Goal: Use online tool/utility: Utilize a website feature to perform a specific function

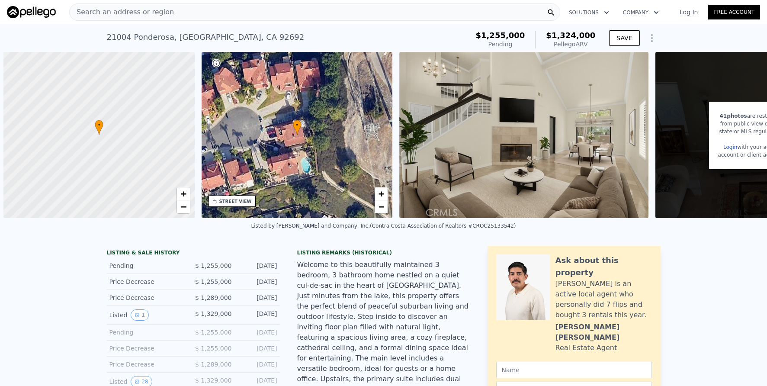
scroll to position [0, 623]
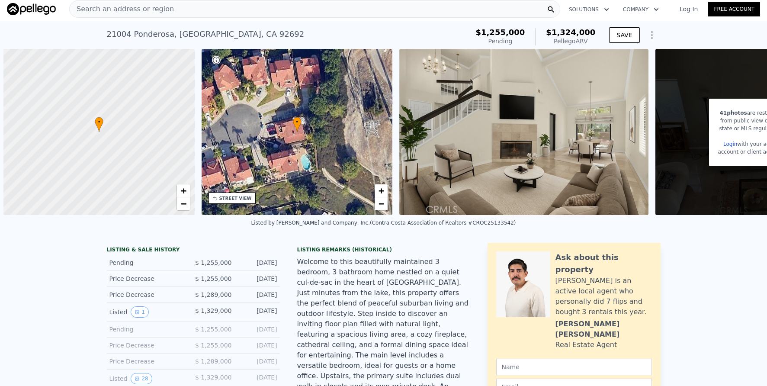
click at [182, 13] on div "Search an address or region" at bounding box center [314, 8] width 491 height 17
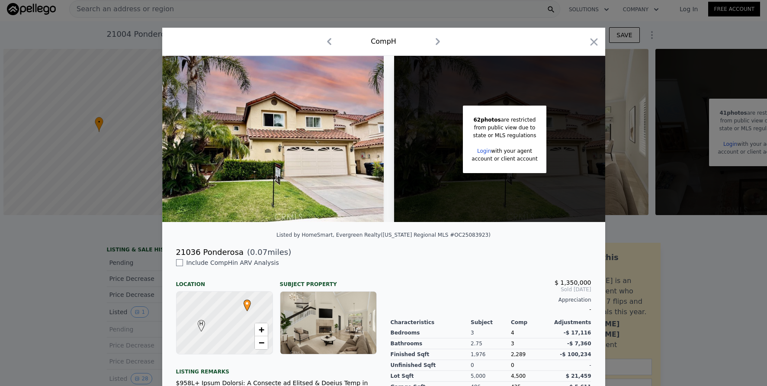
drag, startPoint x: 138, startPoint y: 20, endPoint x: 144, endPoint y: 13, distance: 9.2
click at [139, 20] on div at bounding box center [383, 193] width 767 height 386
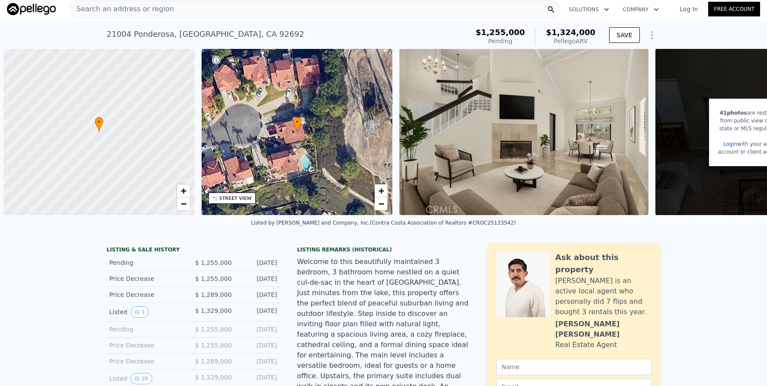
click at [150, 12] on span "Search an address or region" at bounding box center [122, 9] width 104 height 10
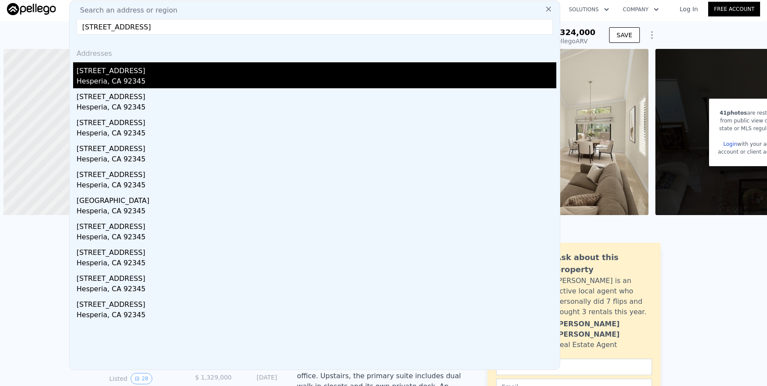
type input "[STREET_ADDRESS]"
click at [176, 70] on div "[STREET_ADDRESS]" at bounding box center [317, 69] width 480 height 14
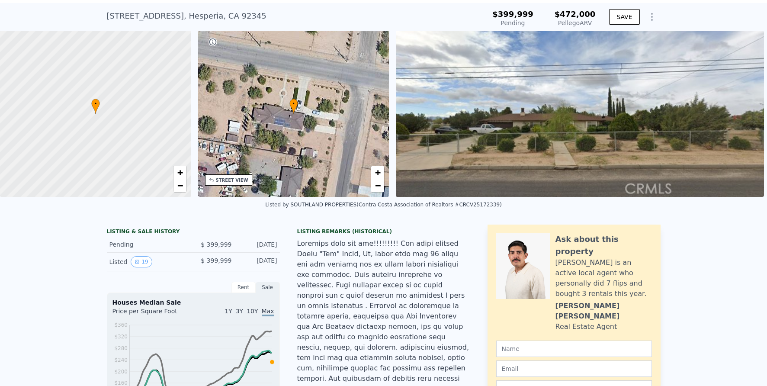
scroll to position [3, 0]
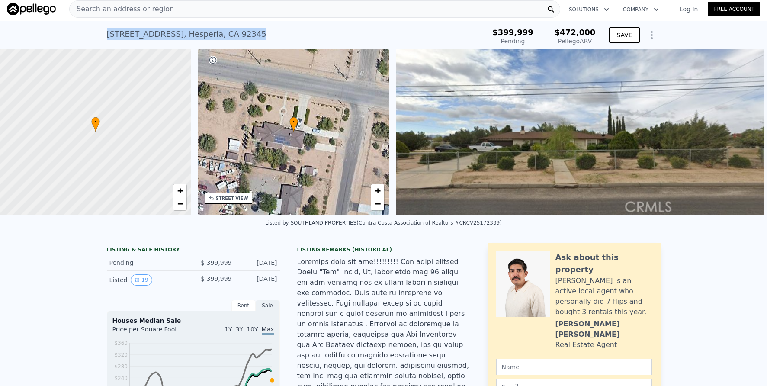
drag, startPoint x: 104, startPoint y: 34, endPoint x: 224, endPoint y: 35, distance: 119.8
click at [249, 36] on div "[STREET_ADDRESS] Pending (~ARV $472k )" at bounding box center [294, 37] width 375 height 24
copy div "[STREET_ADDRESS]"
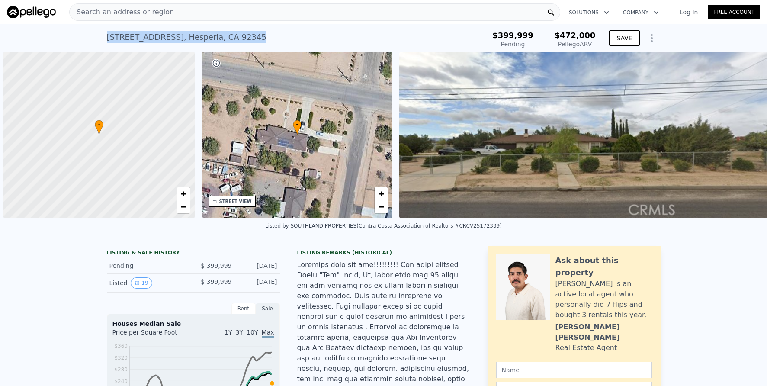
scroll to position [0, 3]
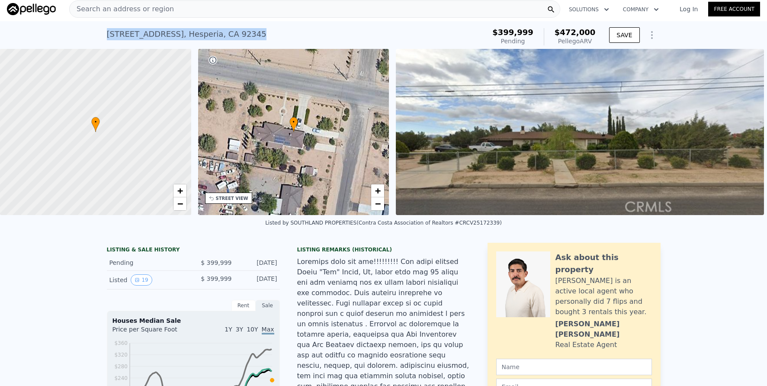
click at [262, 28] on div "[STREET_ADDRESS] Pending (~ARV $472k )" at bounding box center [294, 37] width 375 height 24
click at [258, 11] on div "Search an address or region" at bounding box center [314, 8] width 491 height 17
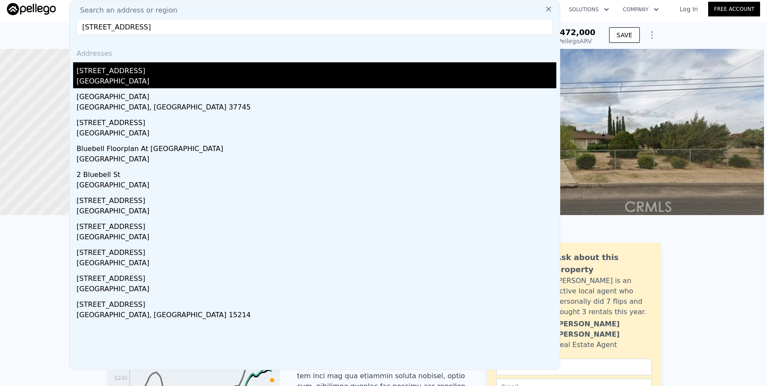
type input "3550 bluebell st"
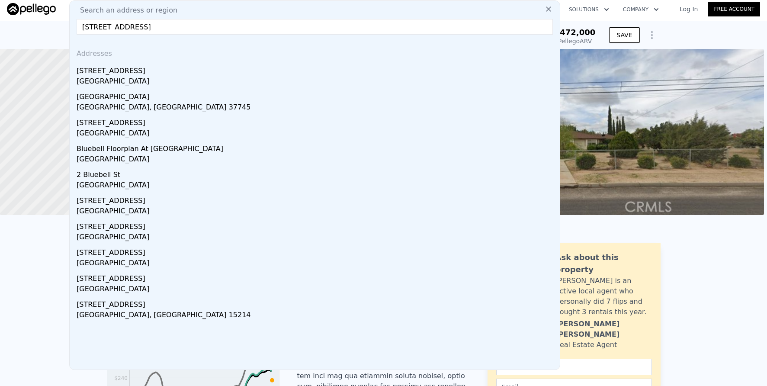
click at [330, 66] on div "3550 Bluebell St" at bounding box center [317, 69] width 480 height 14
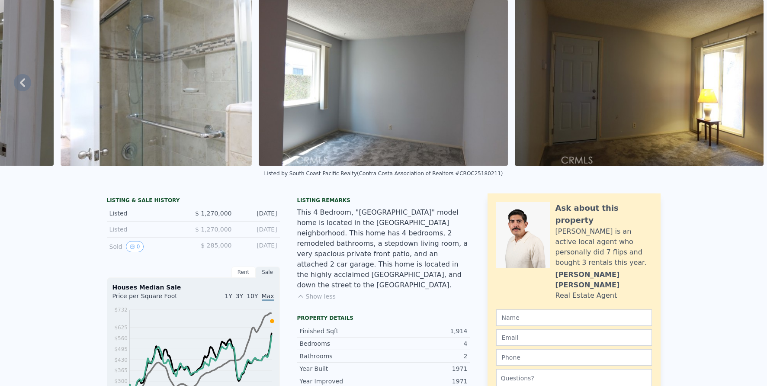
scroll to position [3, 0]
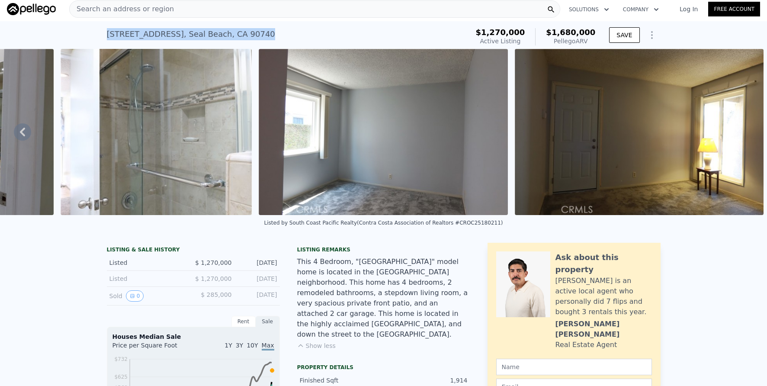
drag, startPoint x: 104, startPoint y: 35, endPoint x: 225, endPoint y: 38, distance: 121.6
click at [246, 33] on div "3550 Bluebell St , Seal Beach , CA 90740 Active at $1.270m (~ARV $1.680m ) $1,2…" at bounding box center [383, 35] width 767 height 28
copy div "3550 Bluebell St , Seal Beach , CA 90740"
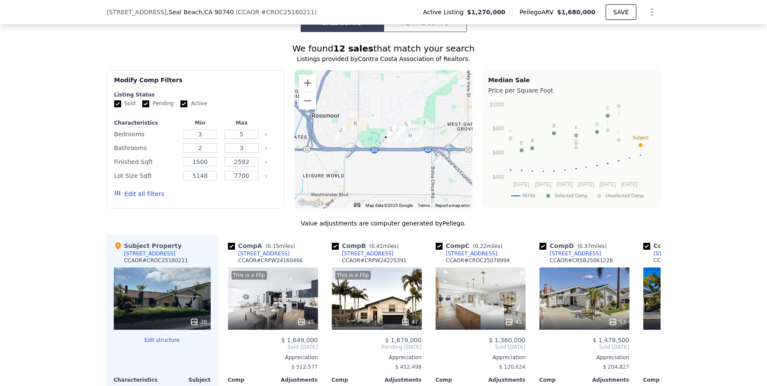
scroll to position [651, 0]
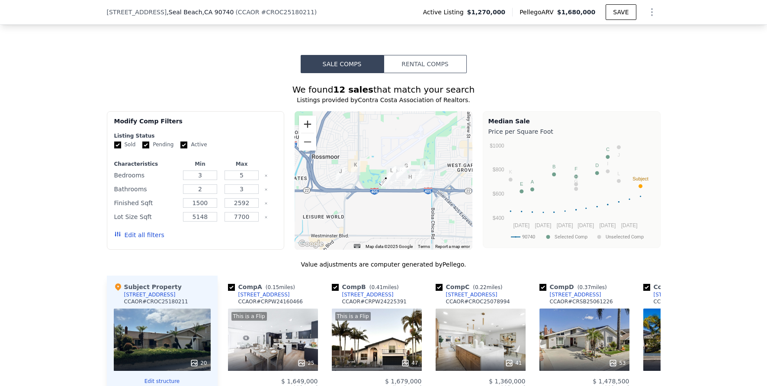
click at [305, 128] on button "Zoom in" at bounding box center [307, 123] width 17 height 17
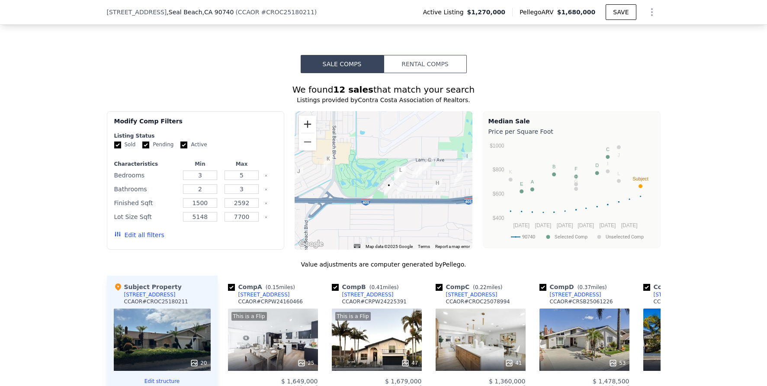
click at [305, 128] on button "Zoom in" at bounding box center [307, 123] width 17 height 17
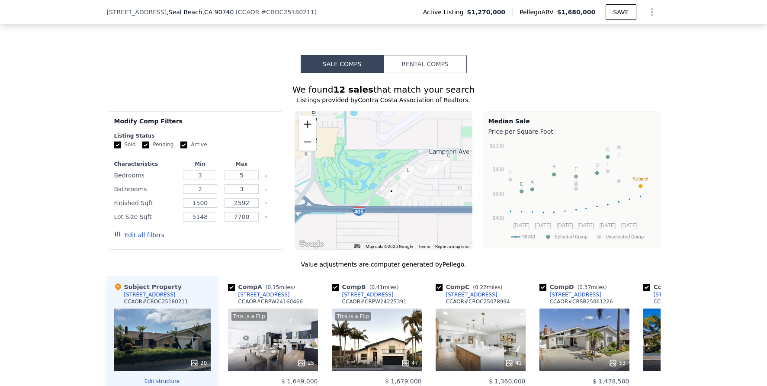
click at [305, 128] on button "Zoom in" at bounding box center [307, 123] width 17 height 17
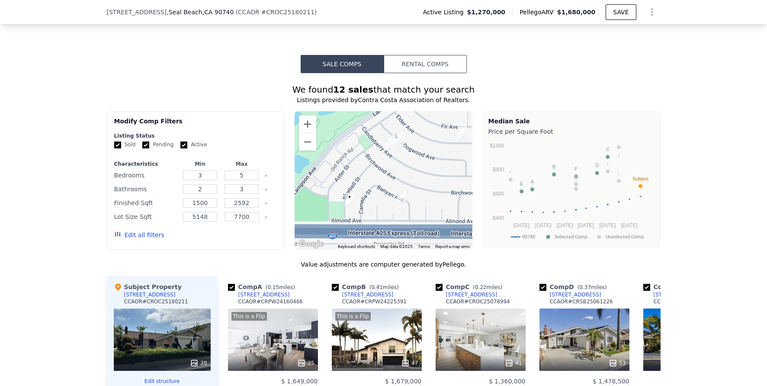
drag, startPoint x: 412, startPoint y: 200, endPoint x: 367, endPoint y: 177, distance: 50.1
click at [369, 178] on div at bounding box center [384, 180] width 178 height 138
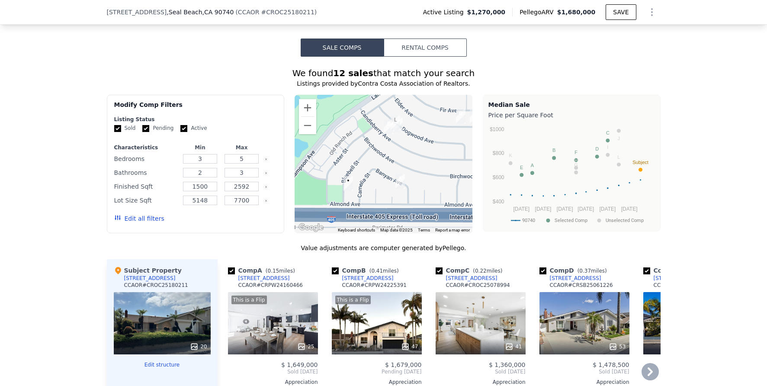
scroll to position [813, 0]
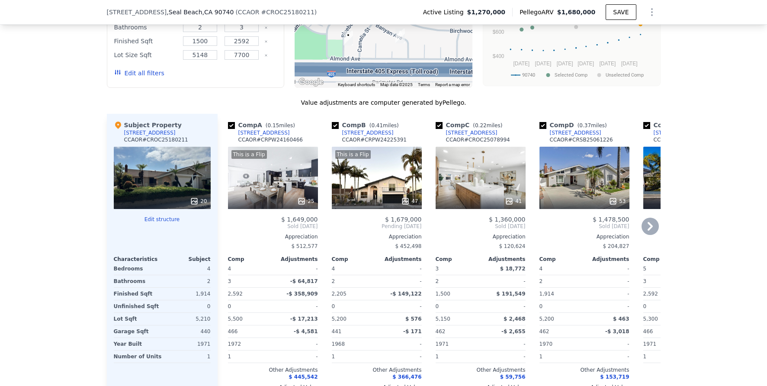
click at [289, 199] on div "This is a Flip 25" at bounding box center [273, 178] width 90 height 62
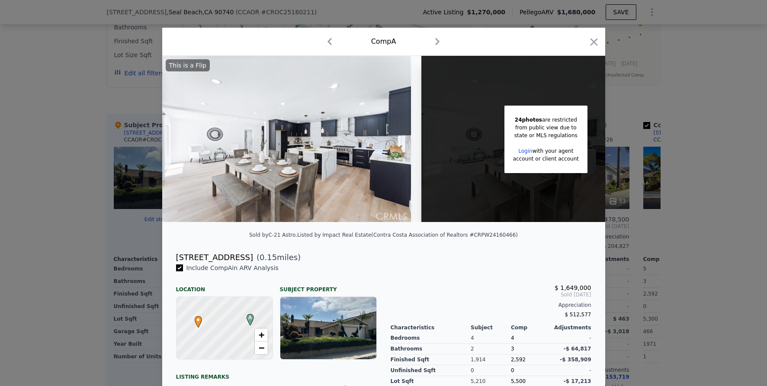
click at [673, 102] on div at bounding box center [383, 193] width 767 height 386
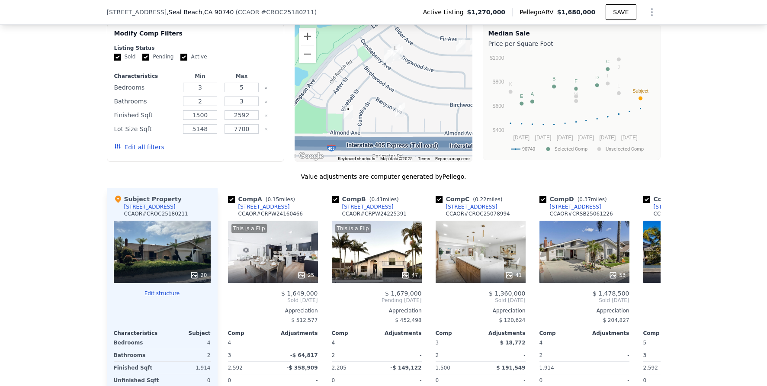
scroll to position [742, 0]
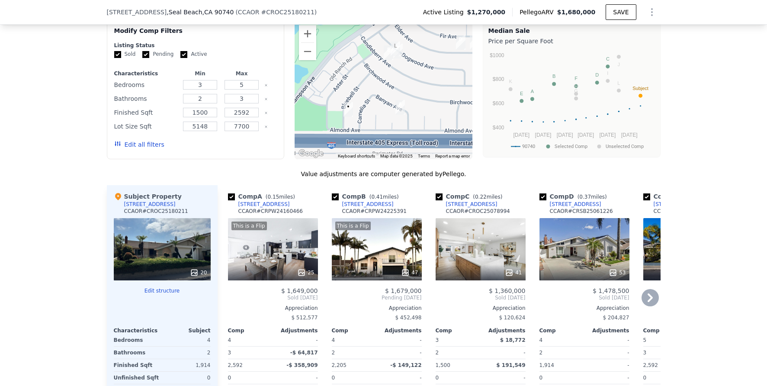
click at [566, 252] on div "53" at bounding box center [584, 249] width 90 height 62
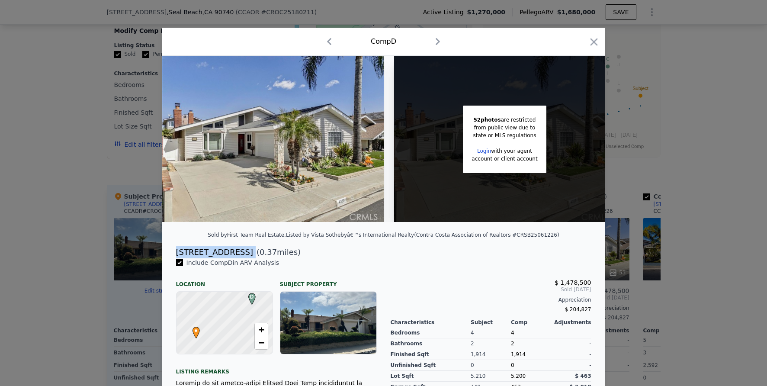
drag, startPoint x: 172, startPoint y: 256, endPoint x: 215, endPoint y: 258, distance: 43.3
click at [226, 257] on div "4357 Elder Ave ( 0.37 miles)" at bounding box center [383, 252] width 429 height 12
copy div "4357 Elder Ave"
drag, startPoint x: 52, startPoint y: 73, endPoint x: 64, endPoint y: 67, distance: 12.8
click at [52, 73] on div at bounding box center [383, 193] width 767 height 386
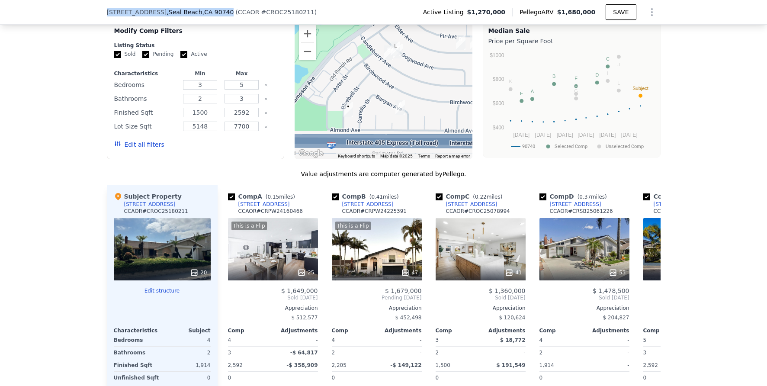
drag, startPoint x: 105, startPoint y: 12, endPoint x: 215, endPoint y: 14, distance: 110.7
click at [216, 14] on div "3550 Bluebell St , Seal Beach , CA 90740" at bounding box center [170, 12] width 127 height 9
copy div "3550 Bluebell St , Seal Beach , CA 90740"
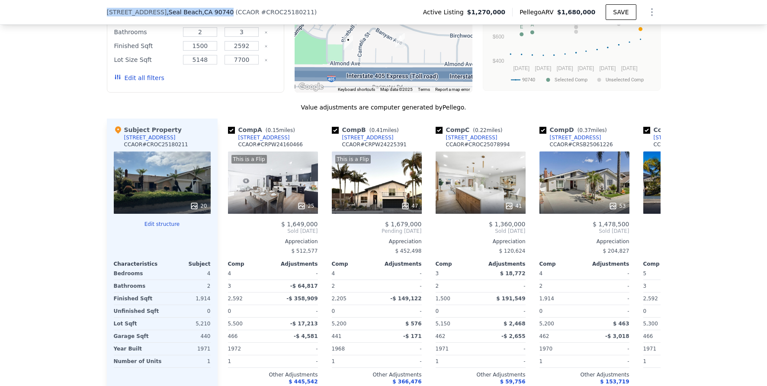
scroll to position [809, 0]
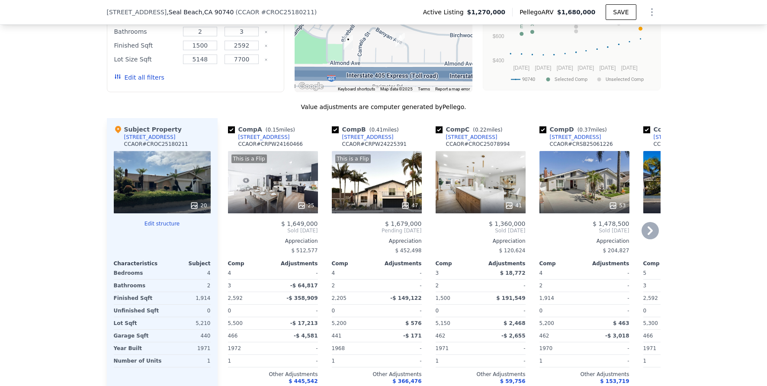
click at [647, 239] on icon at bounding box center [649, 230] width 17 height 17
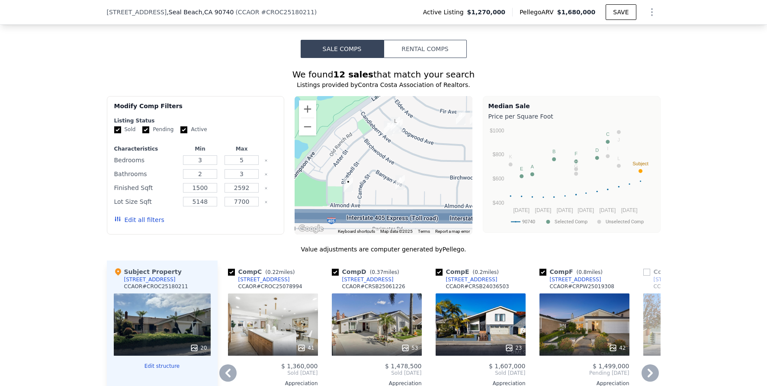
scroll to position [668, 0]
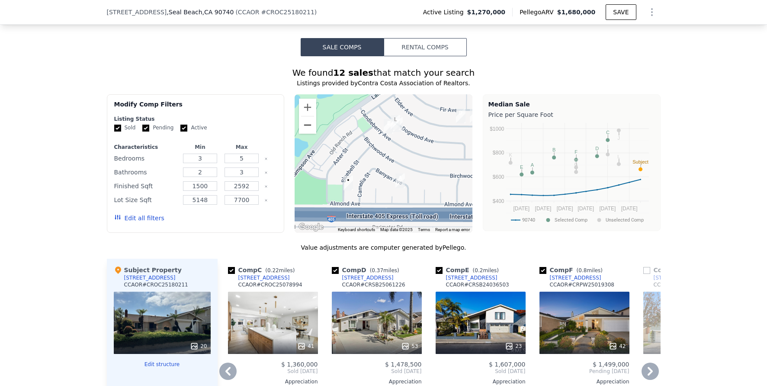
click at [301, 134] on button "Zoom out" at bounding box center [307, 124] width 17 height 17
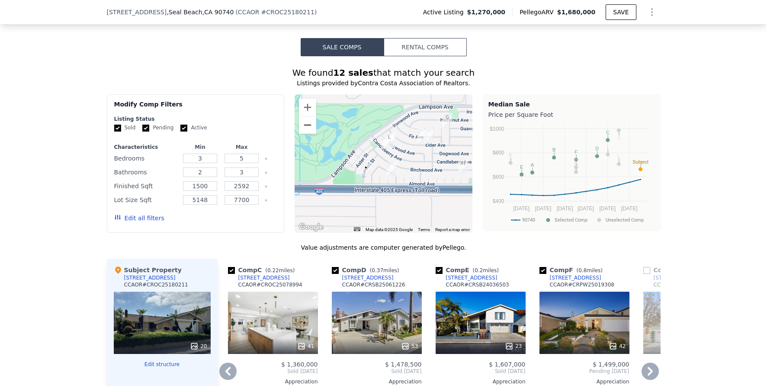
click at [304, 134] on button "Zoom out" at bounding box center [307, 124] width 17 height 17
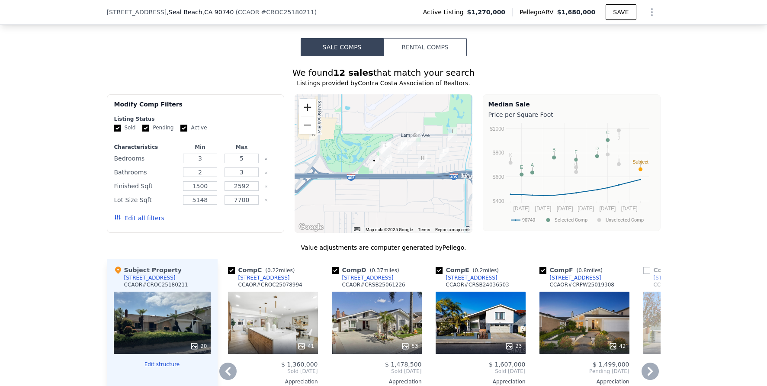
click at [302, 112] on button "Zoom in" at bounding box center [307, 107] width 17 height 17
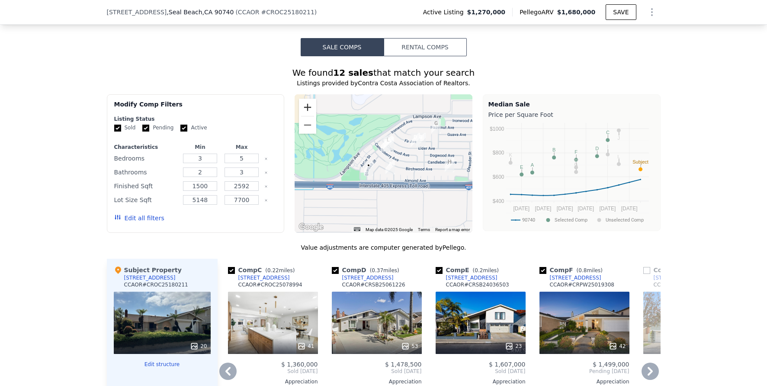
click at [302, 112] on button "Zoom in" at bounding box center [307, 107] width 17 height 17
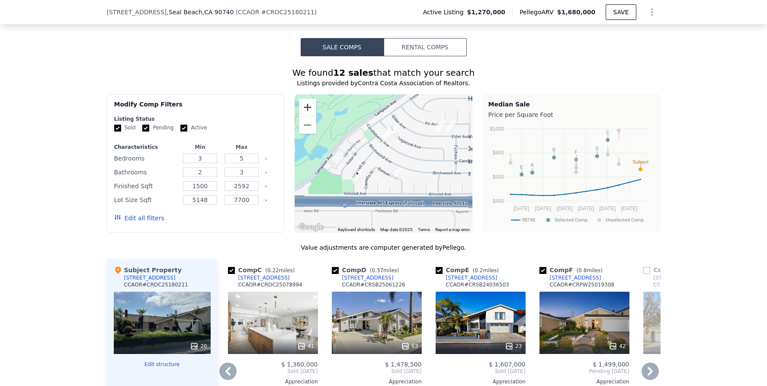
click at [302, 112] on button "Zoom in" at bounding box center [307, 107] width 17 height 17
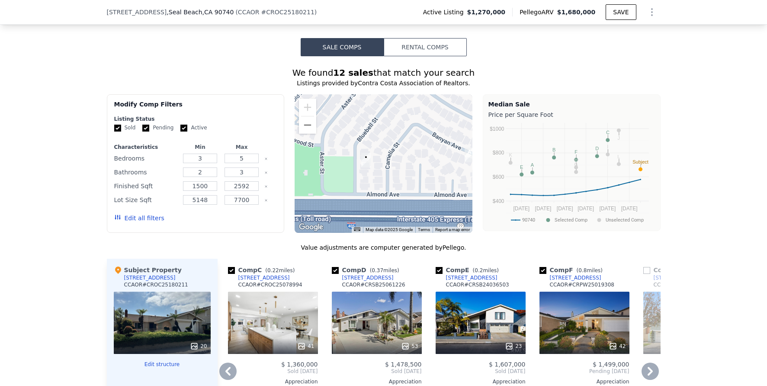
drag, startPoint x: 329, startPoint y: 151, endPoint x: 376, endPoint y: 103, distance: 67.0
click at [378, 103] on div at bounding box center [384, 163] width 178 height 138
click at [304, 131] on button "Zoom out" at bounding box center [307, 124] width 17 height 17
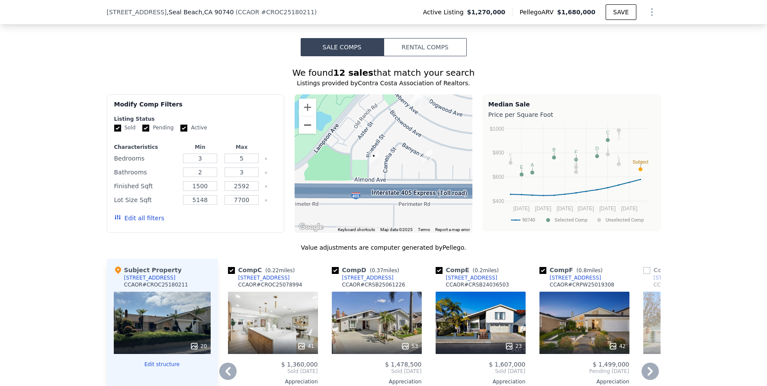
click at [304, 129] on button "Zoom out" at bounding box center [307, 124] width 17 height 17
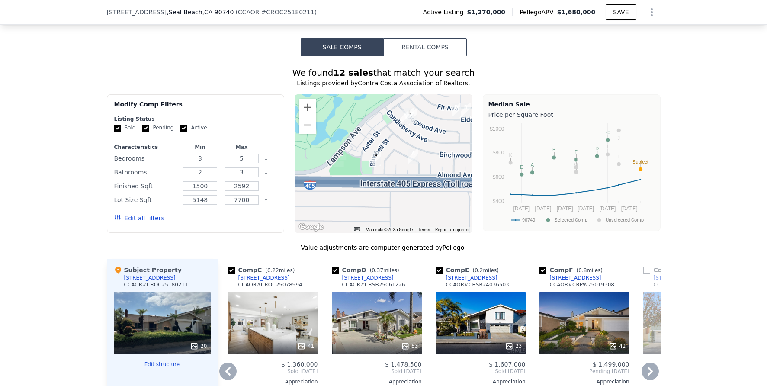
click at [304, 129] on button "Zoom out" at bounding box center [307, 124] width 17 height 17
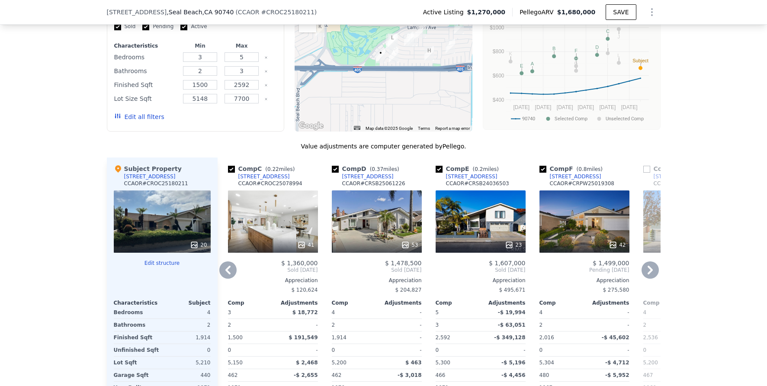
scroll to position [788, 0]
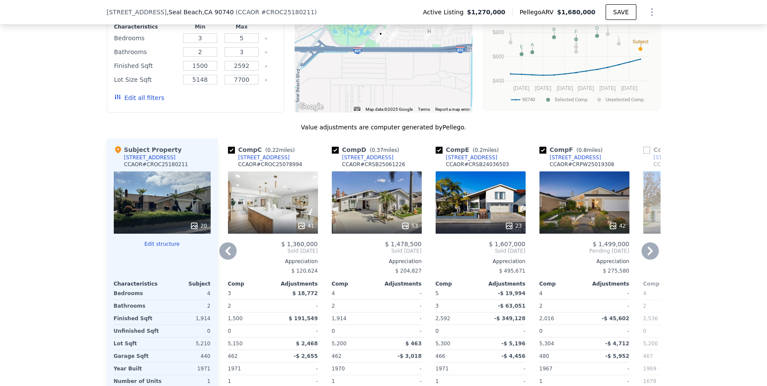
click at [575, 205] on div "42" at bounding box center [584, 202] width 90 height 62
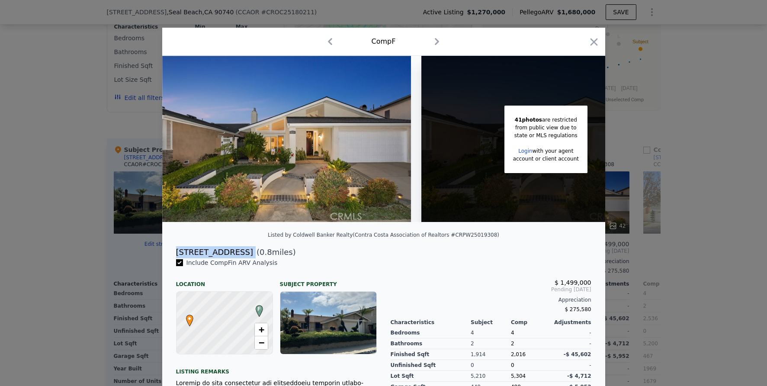
drag, startPoint x: 173, startPoint y: 258, endPoint x: 252, endPoint y: 263, distance: 78.9
click at [252, 258] on div "4725 Candleberry Ave ( 0.8 miles)" at bounding box center [383, 252] width 429 height 12
copy div "4725 Candleberry Ave"
drag, startPoint x: 93, startPoint y: 42, endPoint x: 110, endPoint y: 19, distance: 28.7
click at [93, 42] on div at bounding box center [383, 193] width 767 height 386
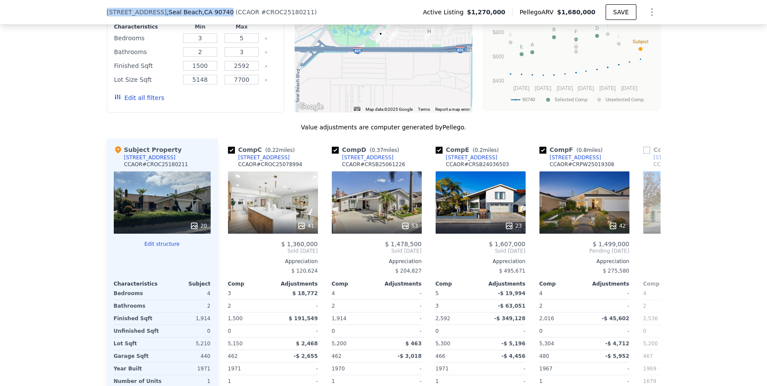
drag, startPoint x: 104, startPoint y: 12, endPoint x: 217, endPoint y: 15, distance: 113.4
click at [217, 15] on div "3550 Bluebell St , Seal Beach , CA 90740" at bounding box center [170, 12] width 127 height 9
copy div "3550 Bluebell St , Seal Beach , CA 90740"
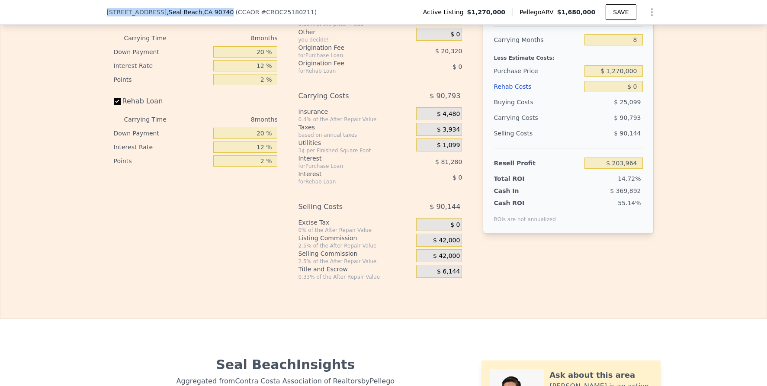
scroll to position [1195, 0]
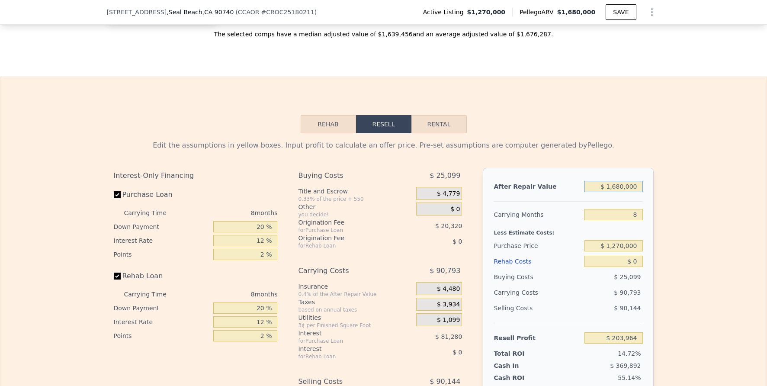
click at [621, 192] on input "$ 1,680,000" at bounding box center [613, 186] width 58 height 11
type input "$ 1"
type input "-$ 1,381,961"
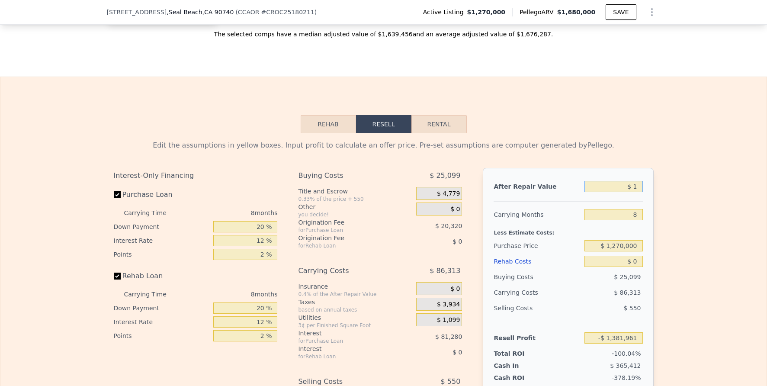
type input "$ 14"
type input "-$ 1,381,948"
type input "$ 145"
type input "-$ 1,381,825"
type input "$ 1,450"
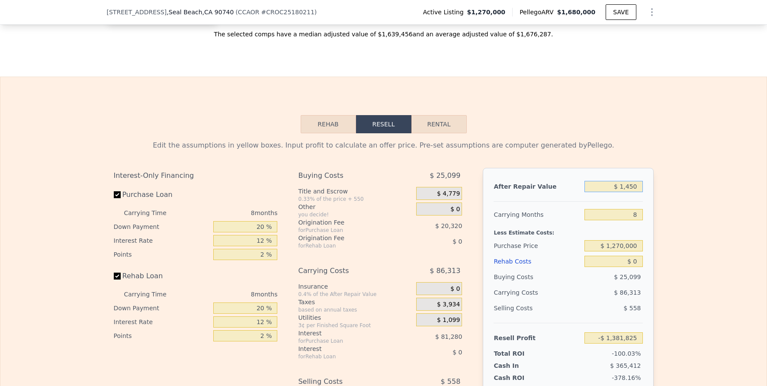
type input "-$ 1,380,593"
type input "$ 14,500"
type input "-$ 1,368,275"
type input "$ 145,000"
type input "-$ 1,245,082"
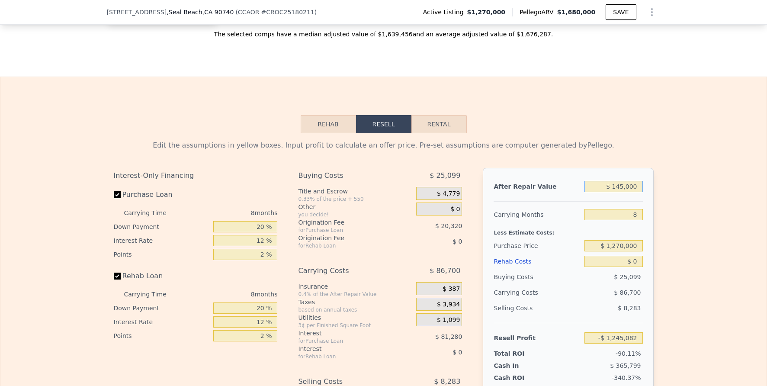
type input "$ 1,450,000"
type input "-$ 13,158"
type input "$ 1,450,000"
click at [634, 220] on input "8" at bounding box center [613, 214] width 58 height 11
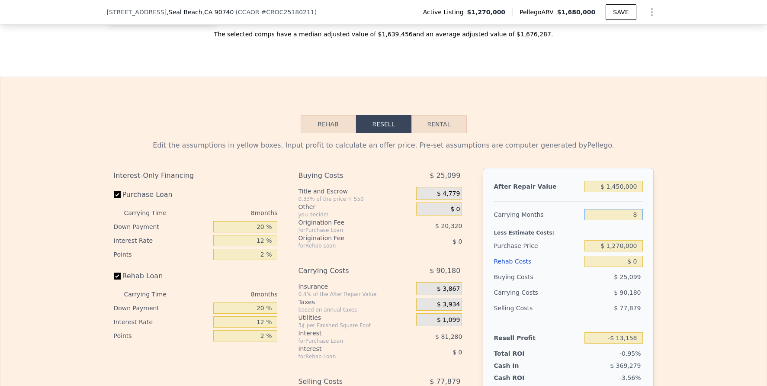
click at [634, 220] on input "8" at bounding box center [613, 214] width 58 height 11
type input "6"
type input "$ 9,386"
type input "6"
click at [674, 229] on div "Edit the assumptions in yellow boxes. Input profit to calculate an offer price.…" at bounding box center [383, 294] width 766 height 322
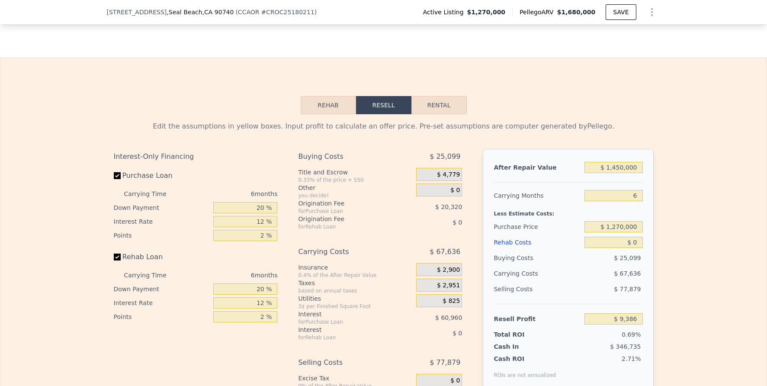
scroll to position [1253, 0]
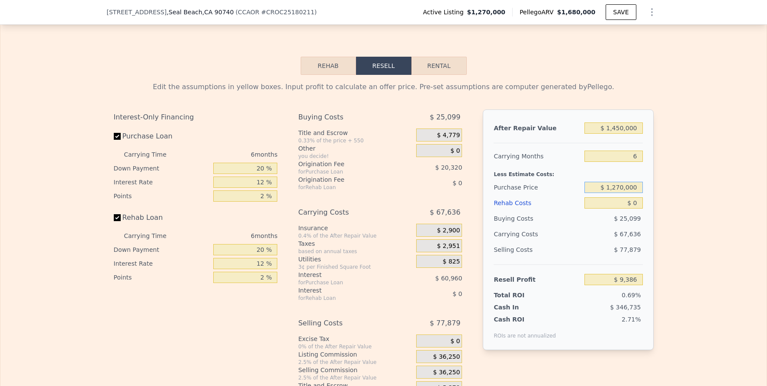
click at [620, 193] on input "$ 1,270,000" at bounding box center [613, 187] width 58 height 11
type input "$ 1,205,000"
click at [636, 208] on input "$ 0" at bounding box center [613, 202] width 58 height 11
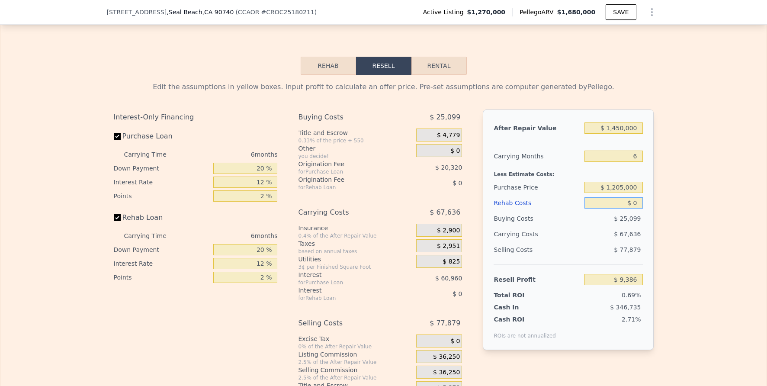
type input "$ 78,762"
click at [636, 208] on input "$ 0" at bounding box center [613, 202] width 58 height 11
type input "$ 01"
type input "$ 78,761"
type input "$ 012"
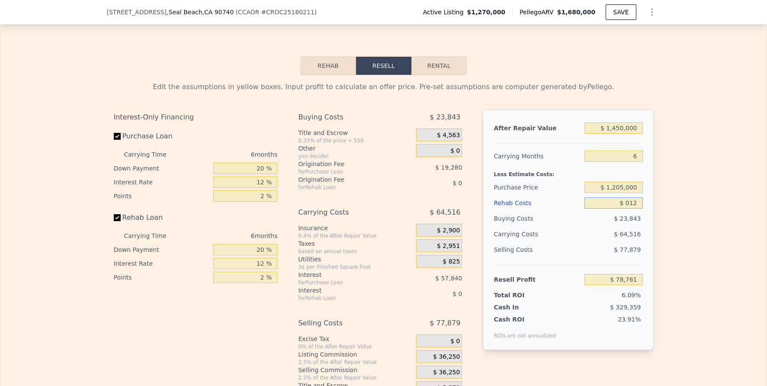
type input "$ 78,750"
type input "$ 0120"
type input "$ 78,634"
type input "$ 01,200"
type input "$ 77,483"
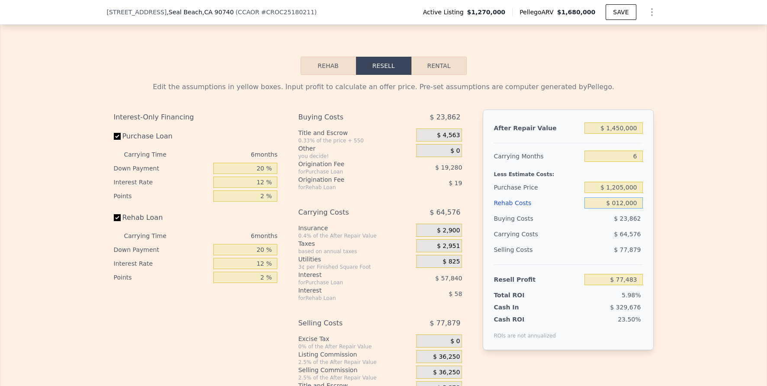
type input "$ 0120,000"
type input "-$ 48,918"
click at [628, 208] on input "$ 0120,000" at bounding box center [613, 202] width 58 height 11
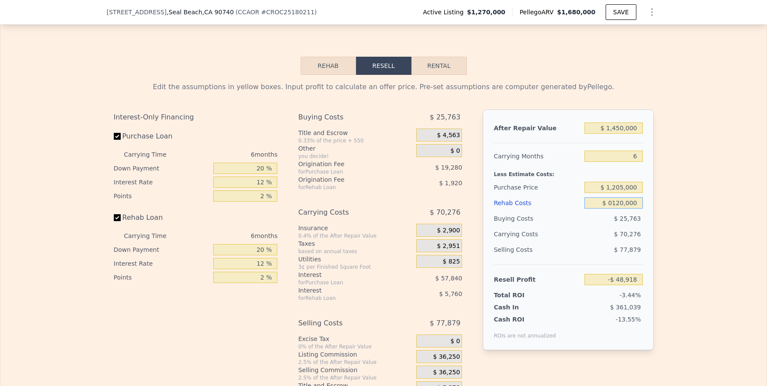
click at [629, 208] on input "$ 0120,000" at bounding box center [613, 202] width 58 height 11
type input "$ 12"
type input "$ 78,750"
type input "$ 120"
type input "$ 78,634"
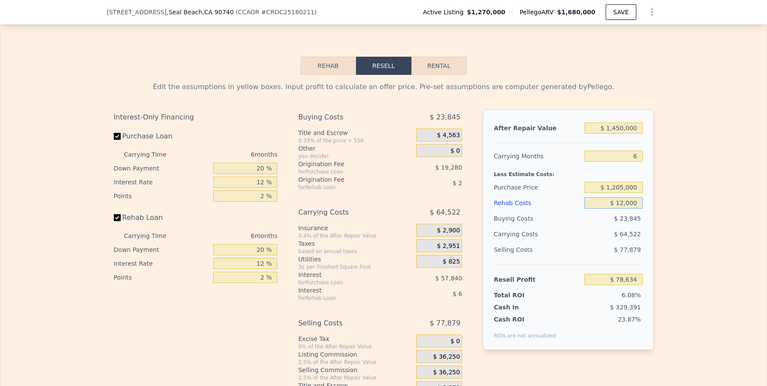
type input "$ 120,000"
type input "-$ 48,918"
type input "$ 120,000"
click at [663, 216] on div "Edit the assumptions in yellow boxes. Input profit to calculate an offer price.…" at bounding box center [383, 236] width 766 height 322
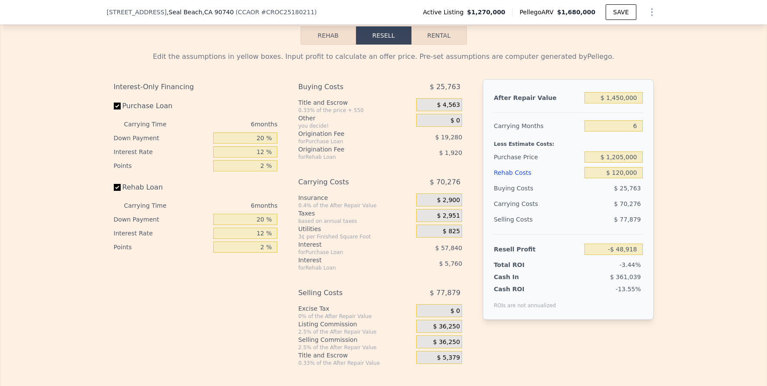
scroll to position [1402, 0]
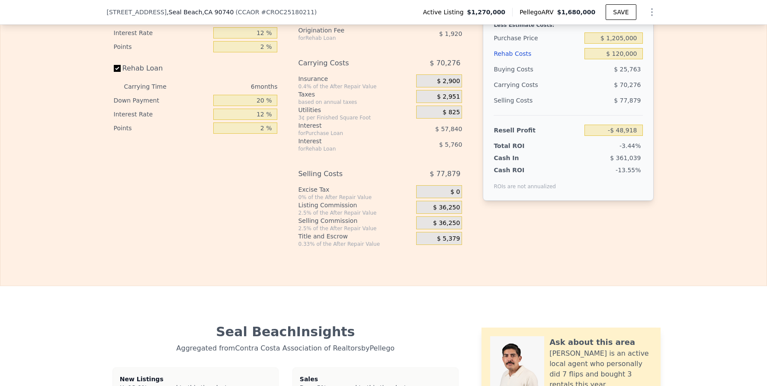
click at [444, 211] on span "$ 36,250" at bounding box center [446, 208] width 27 height 8
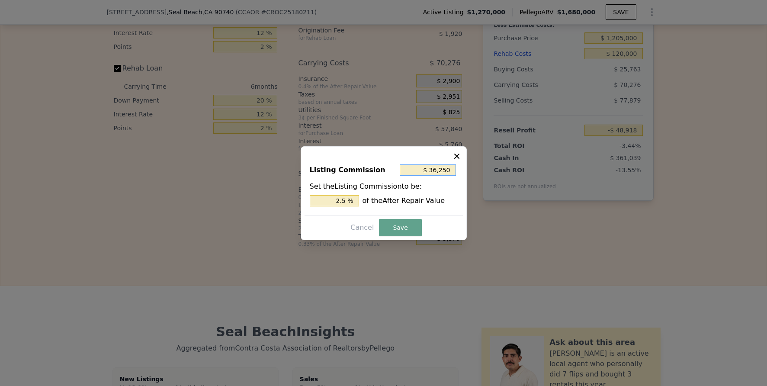
click at [441, 169] on input "$ 36,250" at bounding box center [428, 169] width 56 height 11
type input "$ 2"
type input "0.000 %"
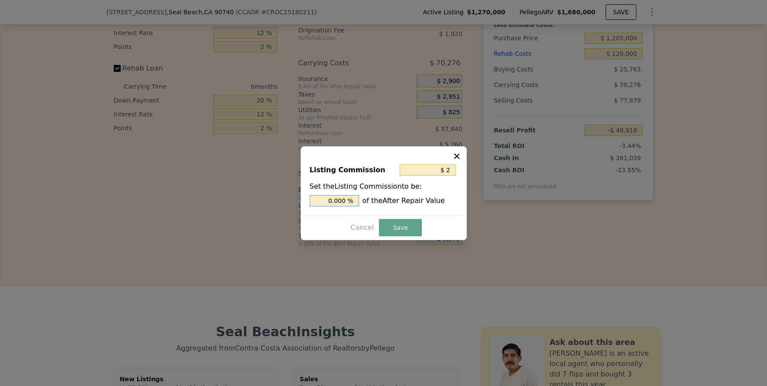
click at [342, 200] on input "0.000 %" at bounding box center [334, 200] width 49 height 11
click at [342, 199] on input "0.000 %" at bounding box center [334, 200] width 49 height 11
click at [343, 201] on input "0.000 %" at bounding box center [334, 200] width 49 height 11
click at [345, 201] on input "0.000 %" at bounding box center [334, 200] width 49 height 11
click at [344, 201] on input "0.000 %" at bounding box center [334, 200] width 49 height 11
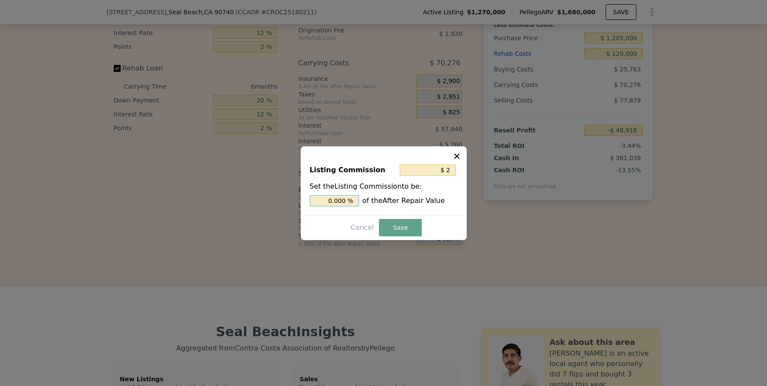
click at [344, 202] on input "0.000 %" at bounding box center [334, 200] width 49 height 11
click at [344, 201] on input "0.000 %" at bounding box center [334, 200] width 49 height 11
click at [343, 201] on input "0.000 %" at bounding box center [334, 200] width 49 height 11
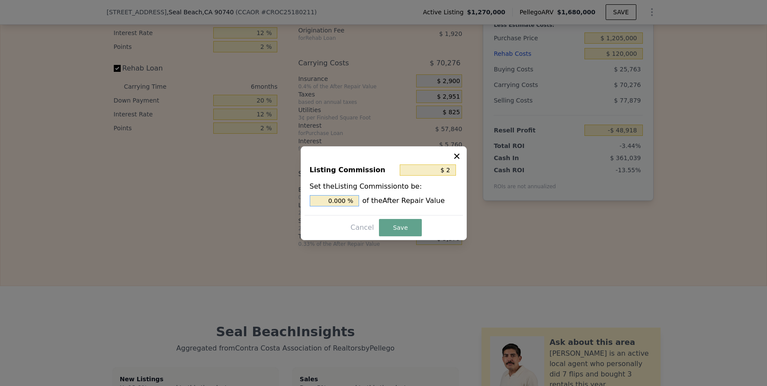
click at [343, 203] on input "0.000 %" at bounding box center [334, 200] width 49 height 11
click at [343, 202] on input "0.000 %" at bounding box center [334, 200] width 49 height 11
click at [343, 203] on input "0.000 %" at bounding box center [334, 200] width 49 height 11
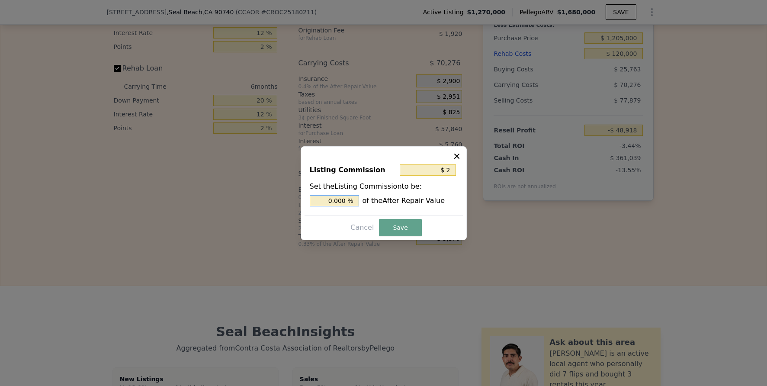
type input "$ 14,500"
type input "1 %"
click at [409, 225] on button "Save" at bounding box center [400, 227] width 42 height 17
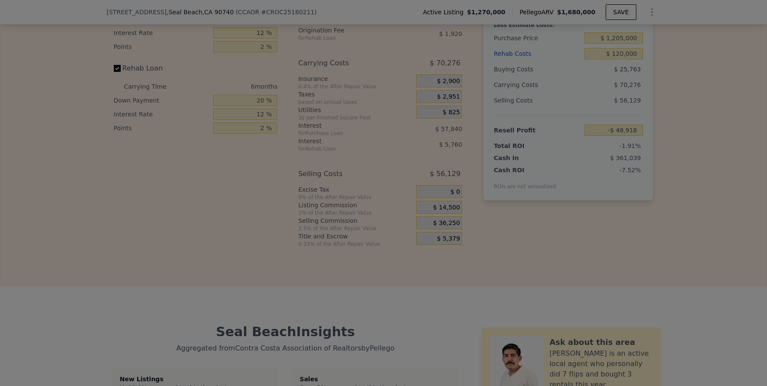
type input "-$ 27,168"
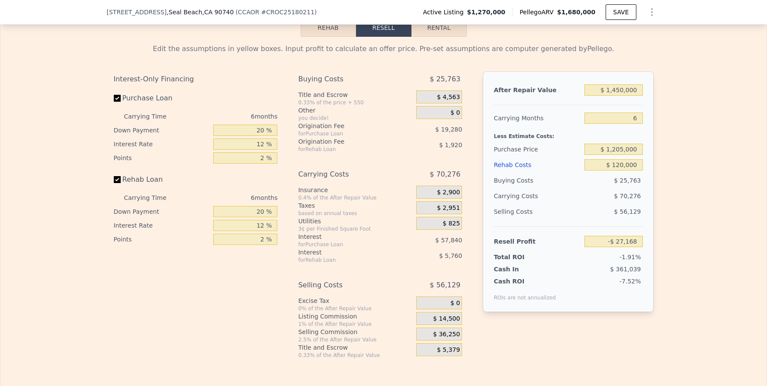
scroll to position [1230, 0]
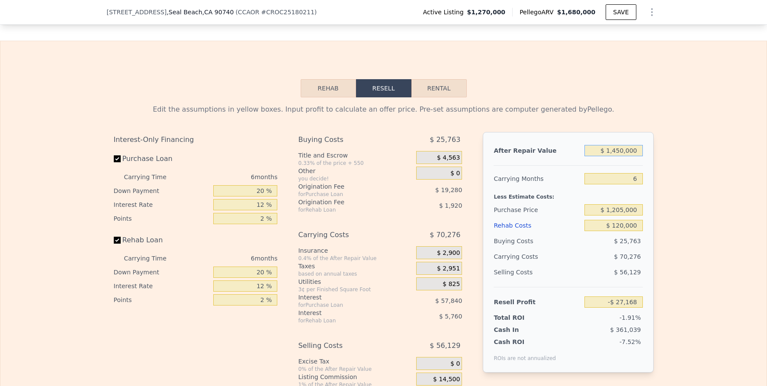
click at [618, 156] on input "$ 1,450,000" at bounding box center [613, 150] width 58 height 11
type input "$ 10,000"
type input "-$ 1,409,092"
type input "$ 150,000"
type input "-$ 1,274,739"
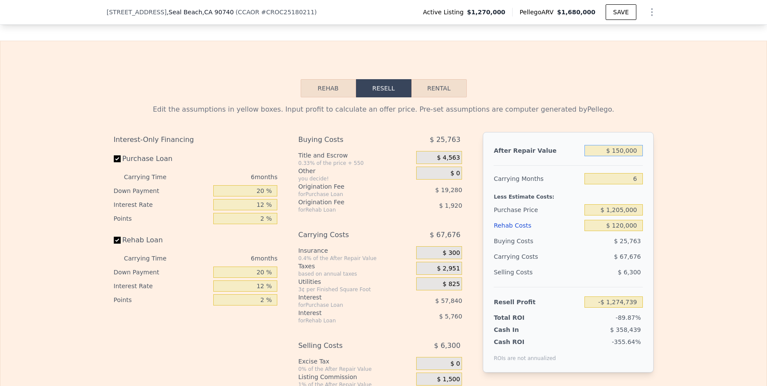
type input "$ 1,500,000"
type input "$ 20,816"
type input "$ 1,500,000"
drag, startPoint x: 702, startPoint y: 261, endPoint x: 701, endPoint y: 266, distance: 5.3
click at [701, 265] on div "Edit the assumptions in yellow boxes. Input profit to calculate an offer price.…" at bounding box center [383, 258] width 766 height 322
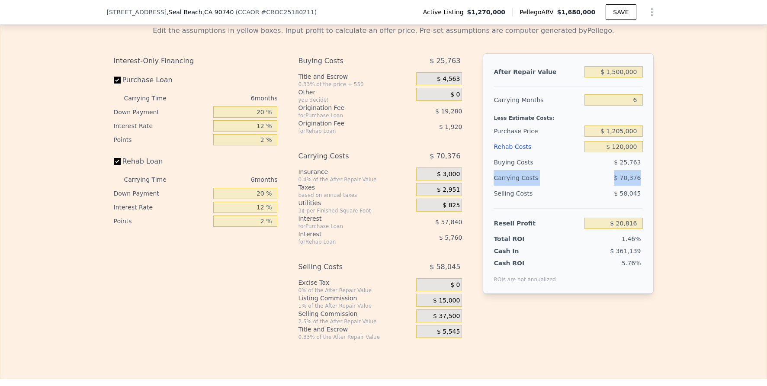
scroll to position [1348, 0]
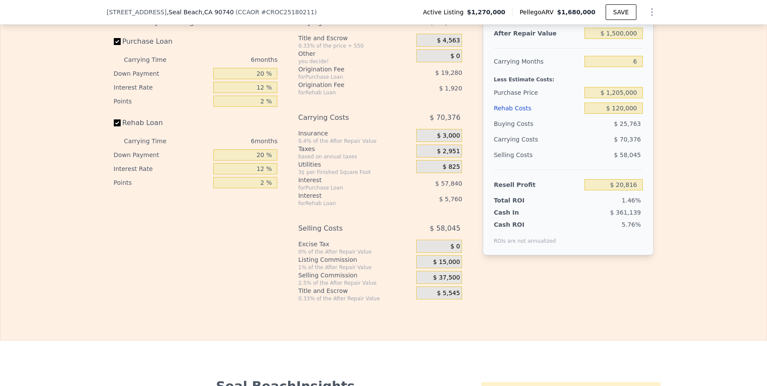
click at [751, 237] on div "Edit the assumptions in yellow boxes. Input profit to calculate an offer price.…" at bounding box center [383, 141] width 766 height 322
